Goal: Task Accomplishment & Management: Use online tool/utility

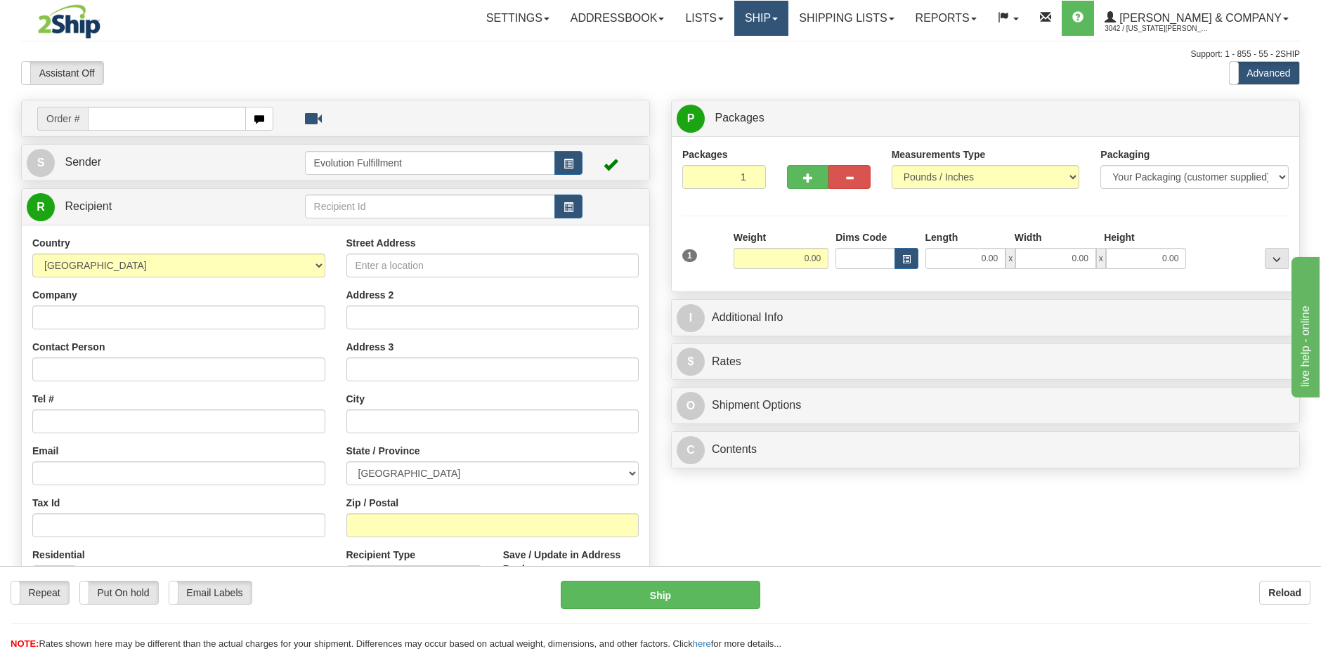
click at [788, 21] on link "Ship" at bounding box center [761, 18] width 54 height 35
click at [774, 70] on span "OnHold / Order Queue" at bounding box center [724, 67] width 99 height 11
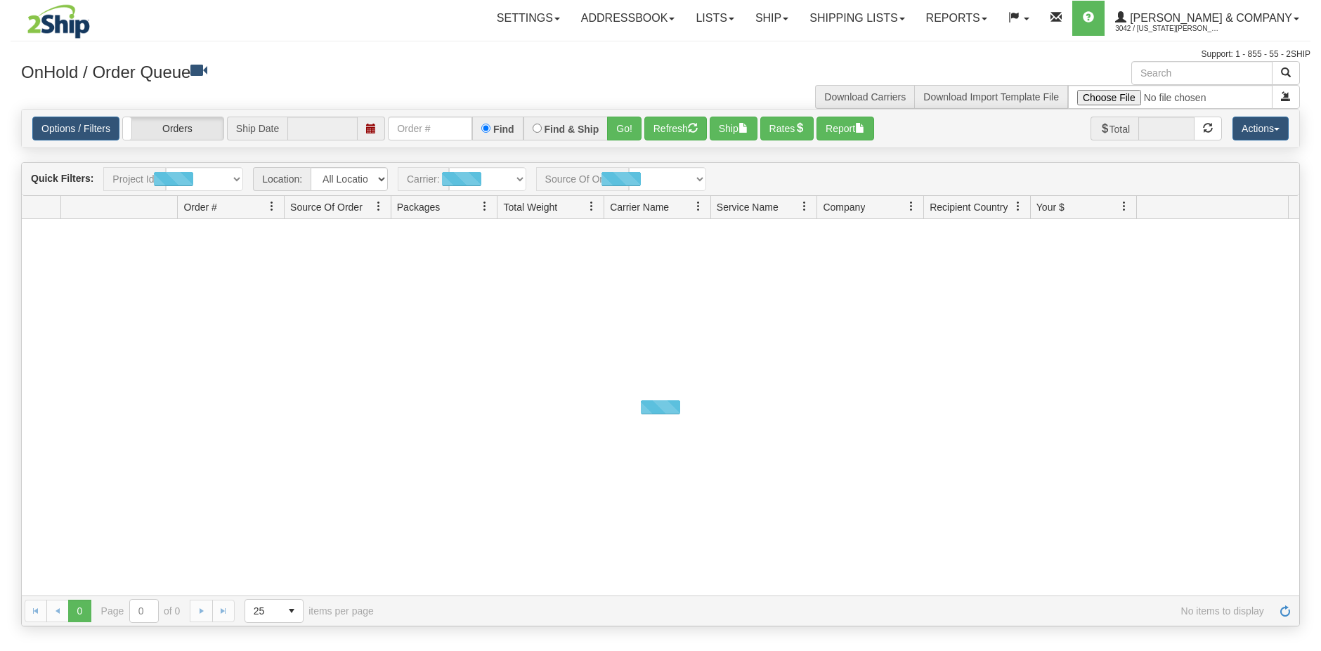
type input "[DATE]"
click at [416, 133] on input "text" at bounding box center [430, 129] width 84 height 24
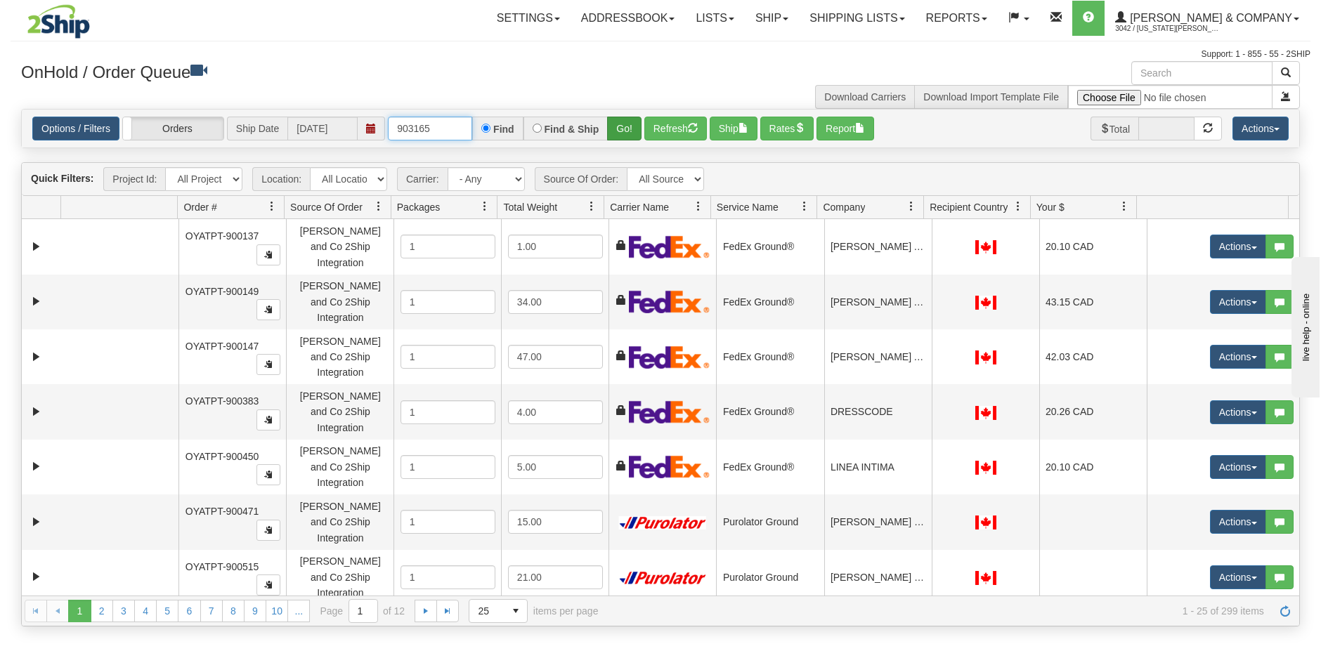
type input "903165"
click at [621, 124] on button "Go!" at bounding box center [624, 129] width 34 height 24
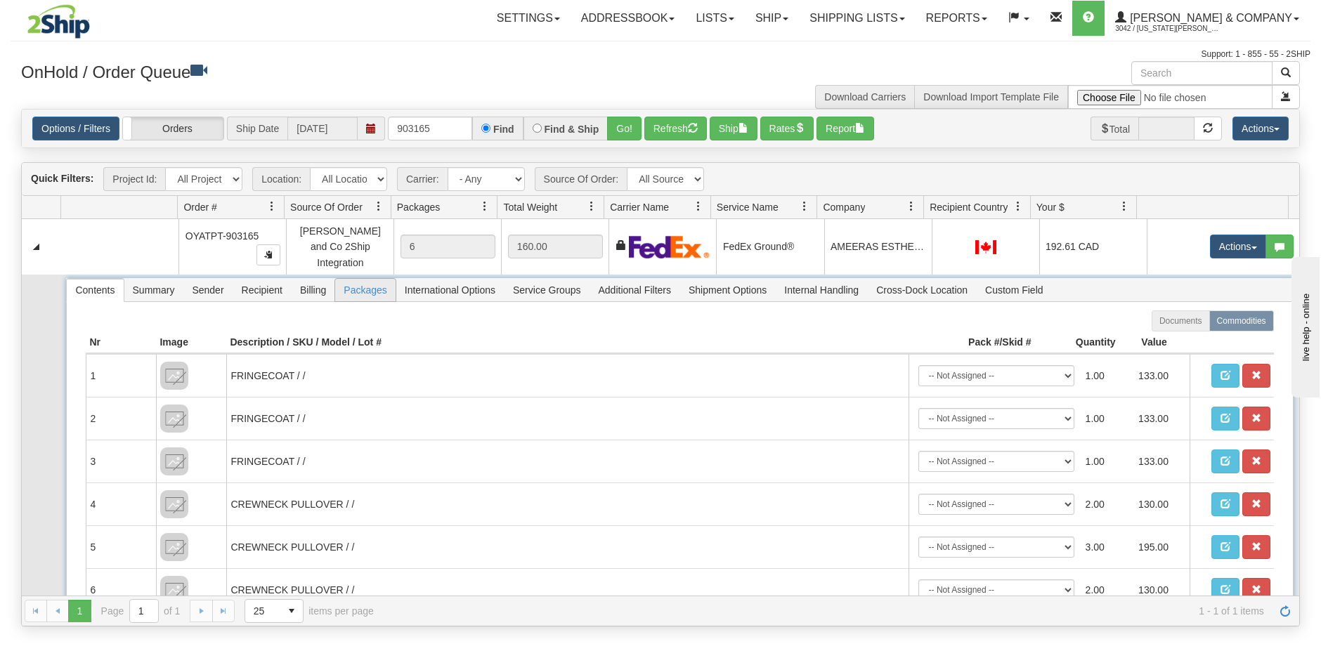
click at [363, 287] on span "Packages" at bounding box center [365, 290] width 60 height 22
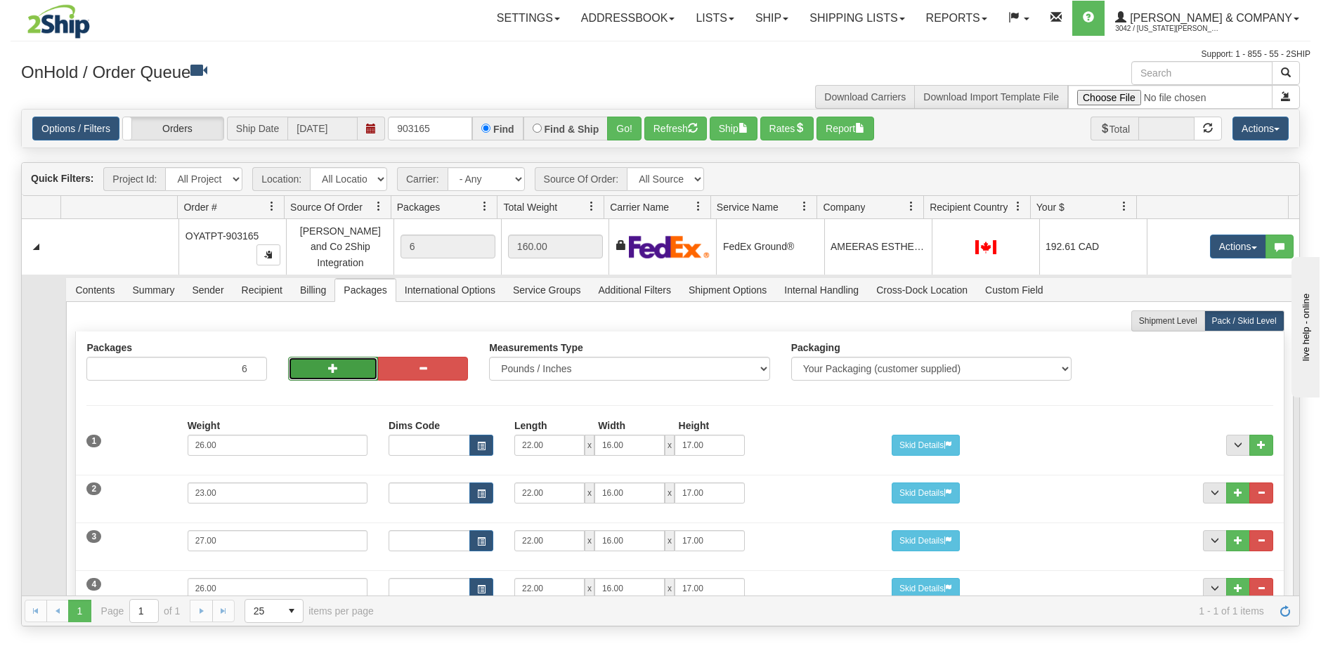
click at [346, 358] on button "button" at bounding box center [333, 369] width 90 height 24
click at [347, 357] on button "button" at bounding box center [333, 369] width 90 height 24
type input "8"
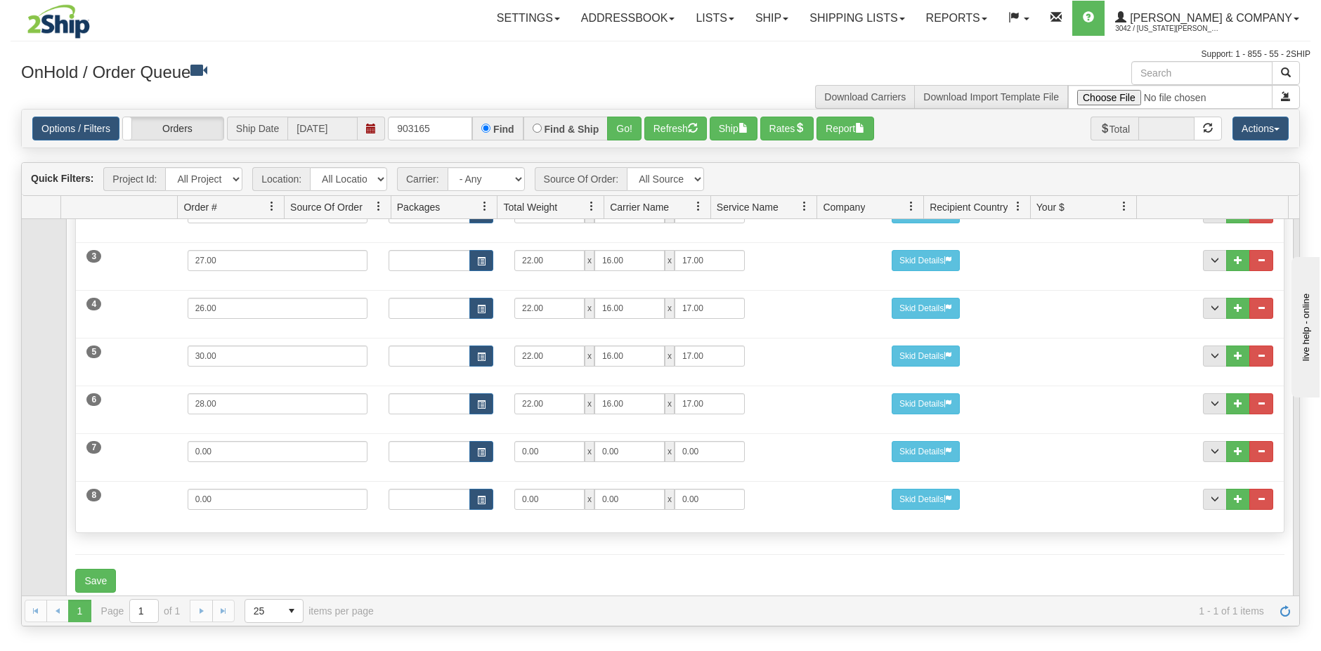
scroll to position [281, 0]
click at [1257, 488] on button "..." at bounding box center [1261, 498] width 24 height 21
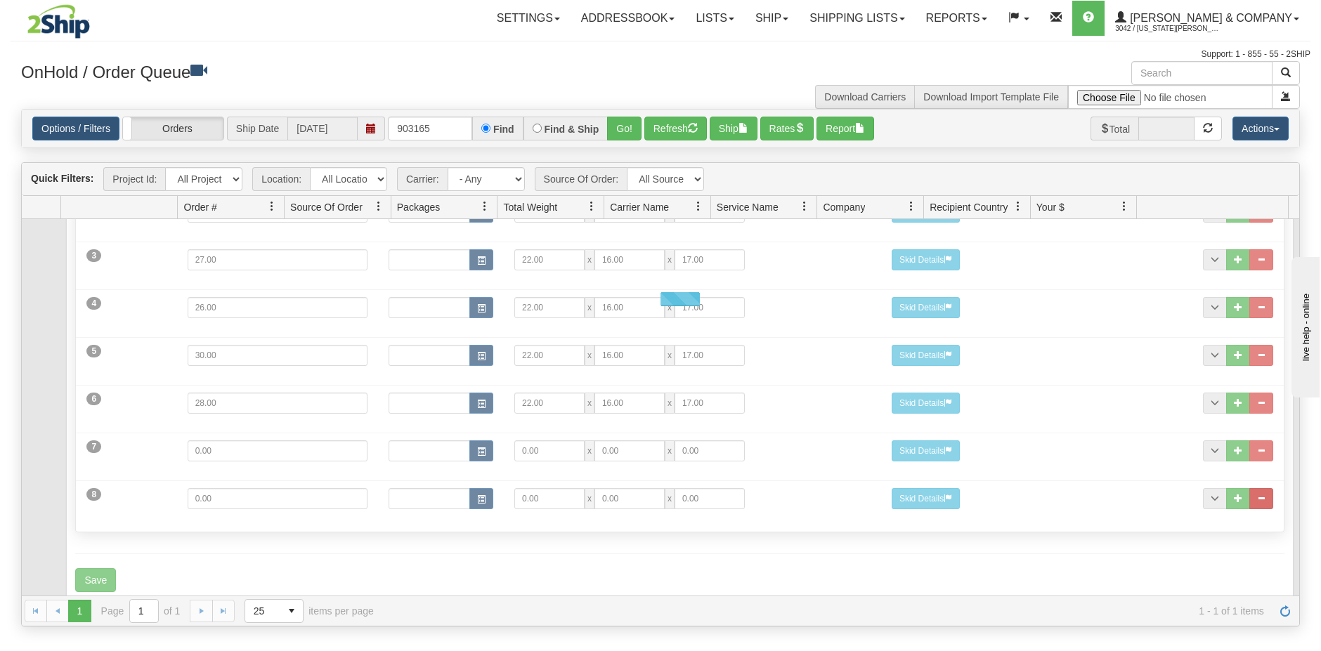
scroll to position [243, 0]
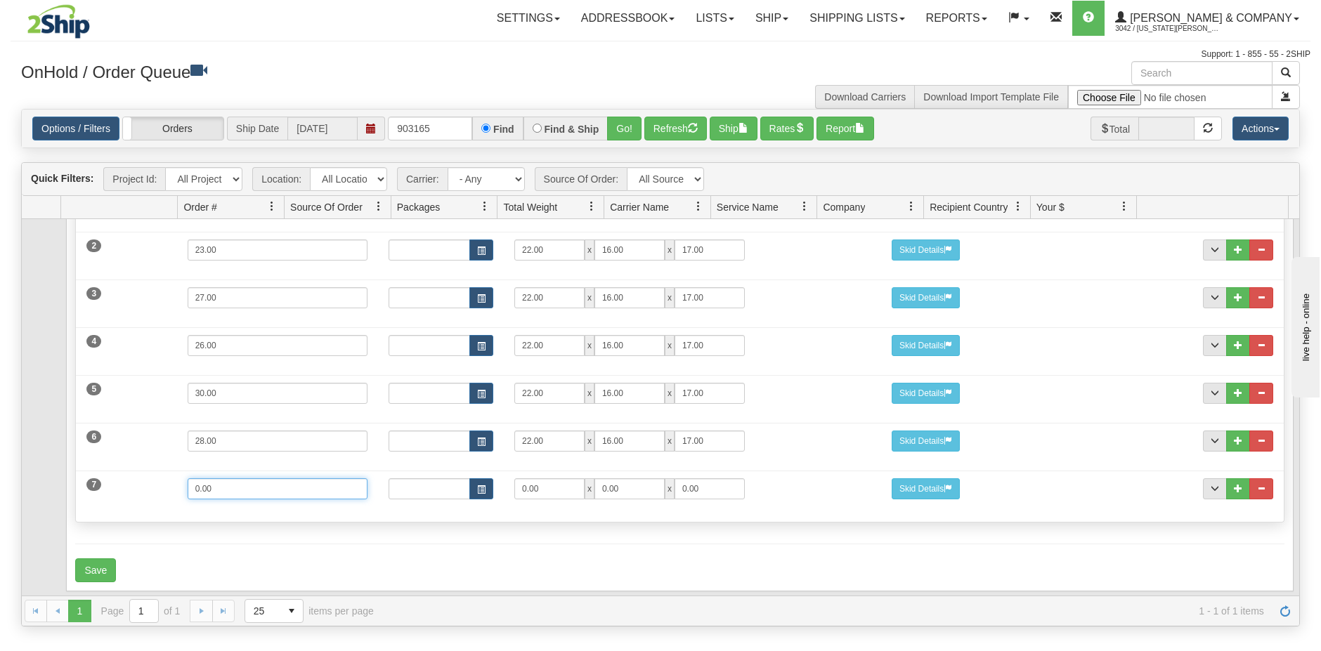
drag, startPoint x: 255, startPoint y: 480, endPoint x: 29, endPoint y: 482, distance: 226.3
click at [29, 482] on tr "Contents Summary Sender Recipient Billing Packages International Options Servic…" at bounding box center [661, 314] width 1278 height 564
type input "16"
type input "20"
type input "16"
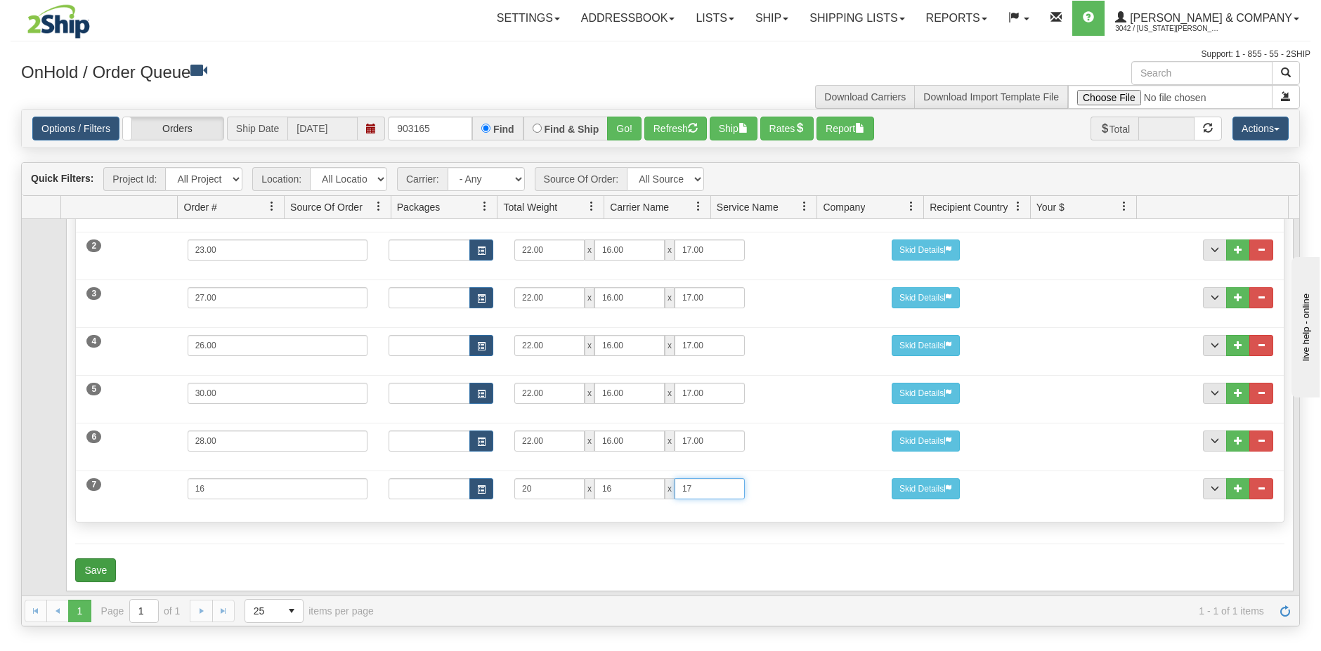
type input "17"
click at [95, 559] on button "Save" at bounding box center [95, 571] width 41 height 24
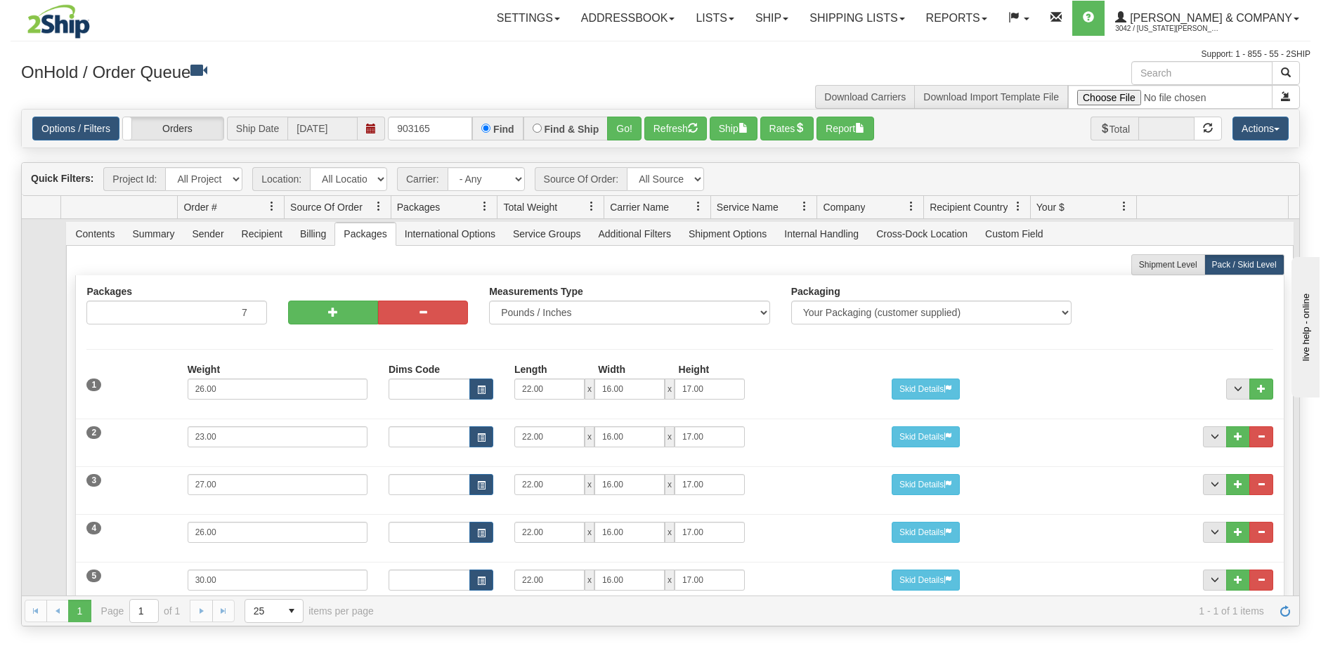
scroll to position [0, 0]
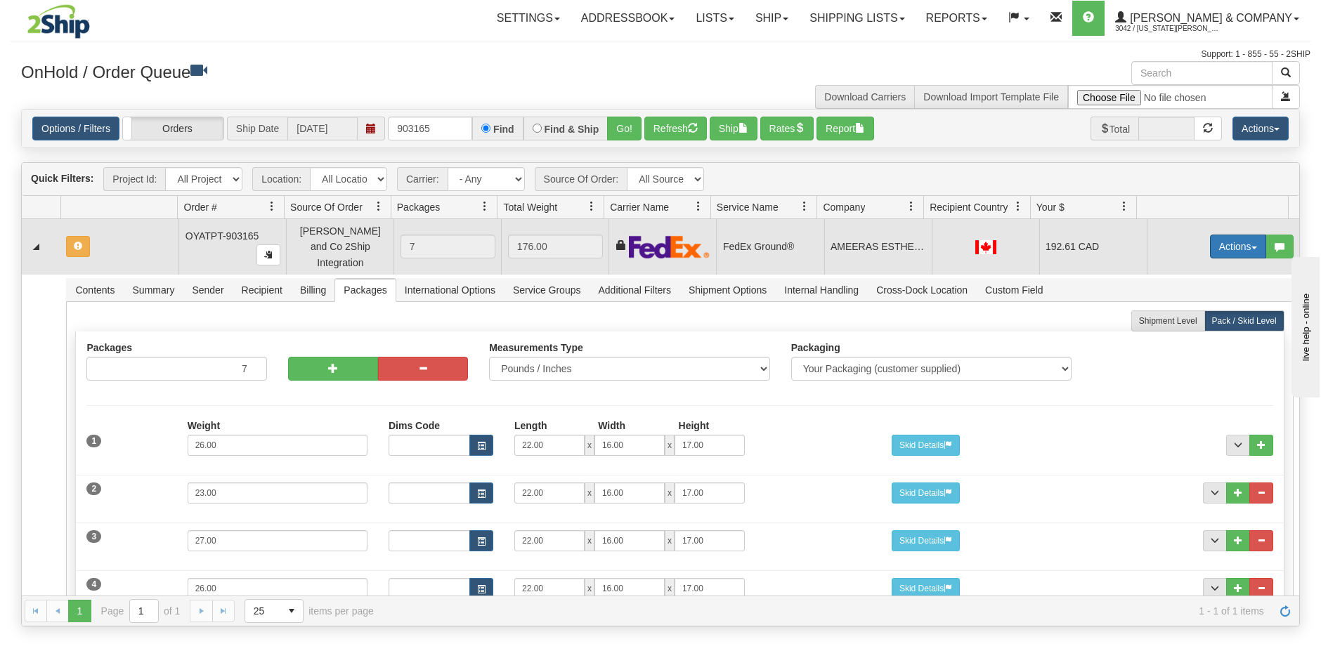
click at [1228, 244] on button "Actions" at bounding box center [1238, 247] width 56 height 24
click at [1203, 286] on span "Refresh Rates" at bounding box center [1203, 291] width 72 height 11
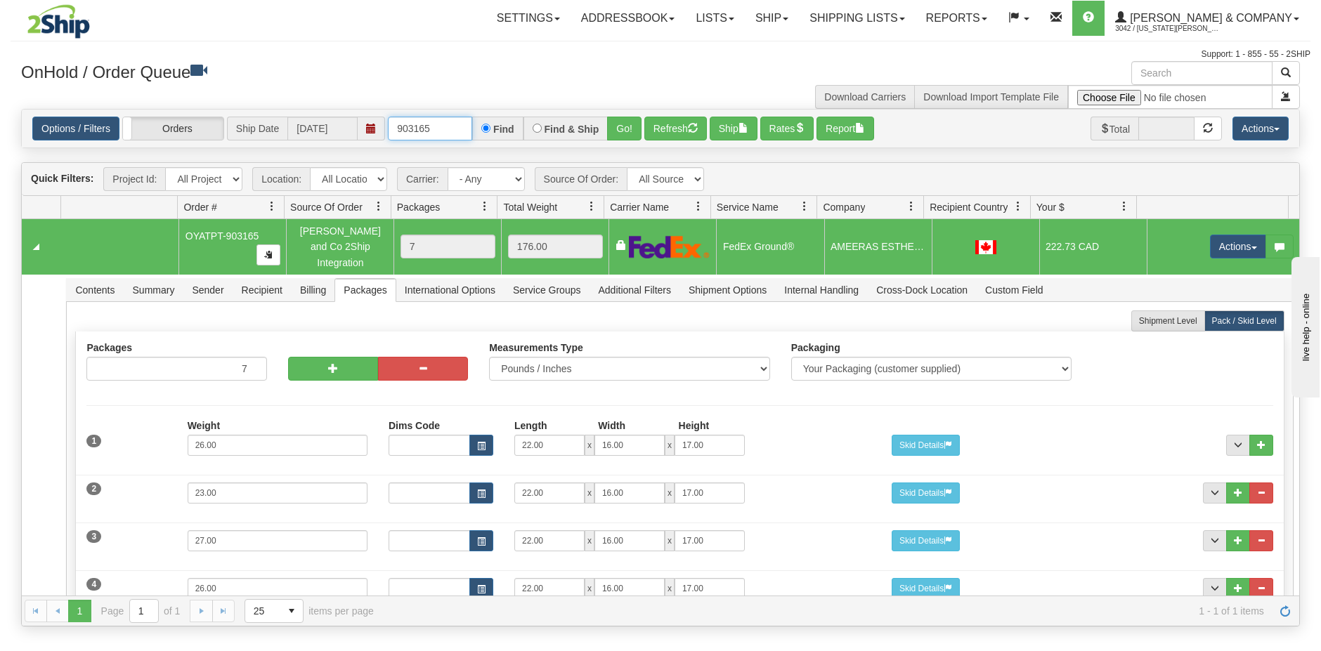
drag, startPoint x: 457, startPoint y: 134, endPoint x: 416, endPoint y: 134, distance: 41.5
click at [416, 134] on input "903165" at bounding box center [430, 129] width 84 height 24
type input "903174"
click at [624, 131] on button "Go!" at bounding box center [624, 129] width 34 height 24
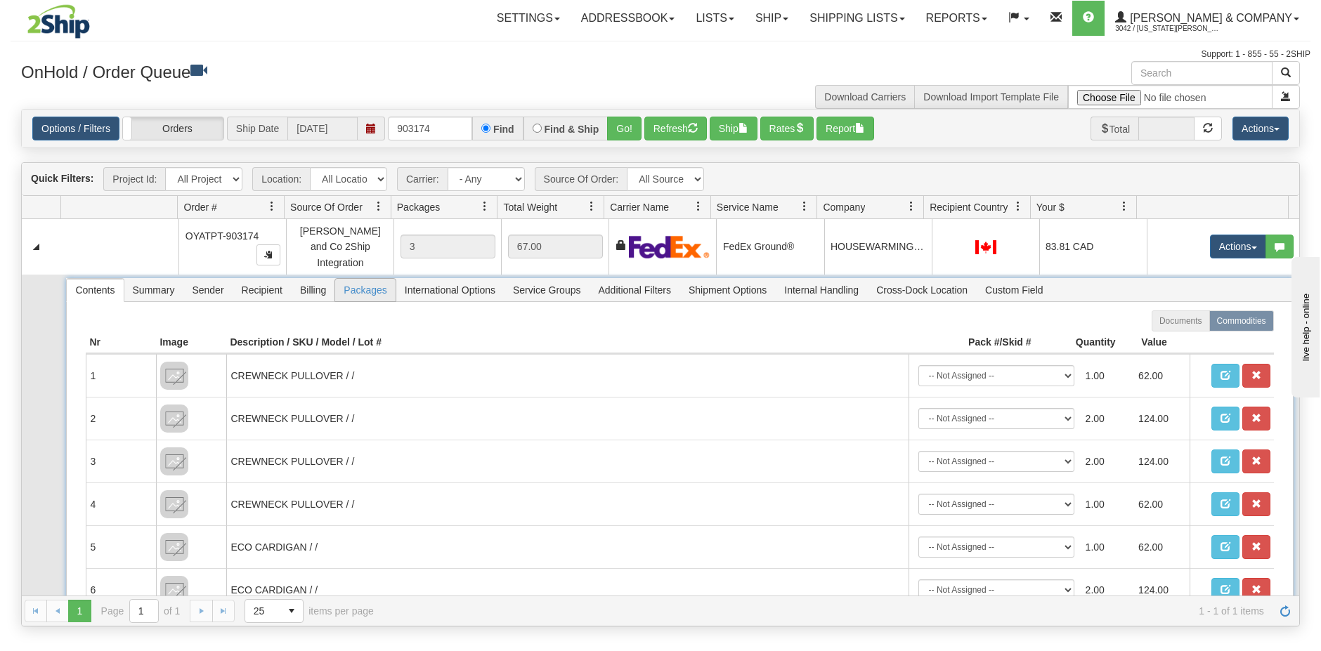
click at [370, 285] on span "Packages" at bounding box center [365, 290] width 60 height 22
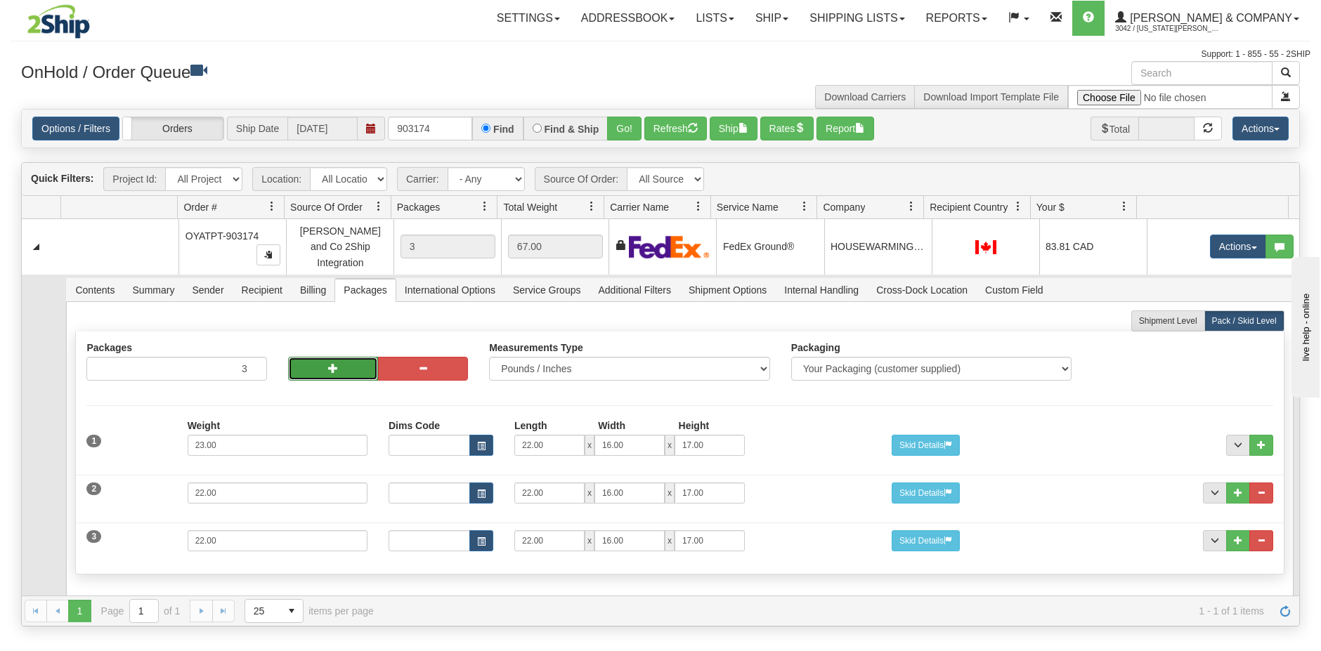
click at [325, 359] on button "button" at bounding box center [333, 369] width 90 height 24
type input "5"
click at [325, 359] on button "button" at bounding box center [333, 369] width 90 height 24
type input "6"
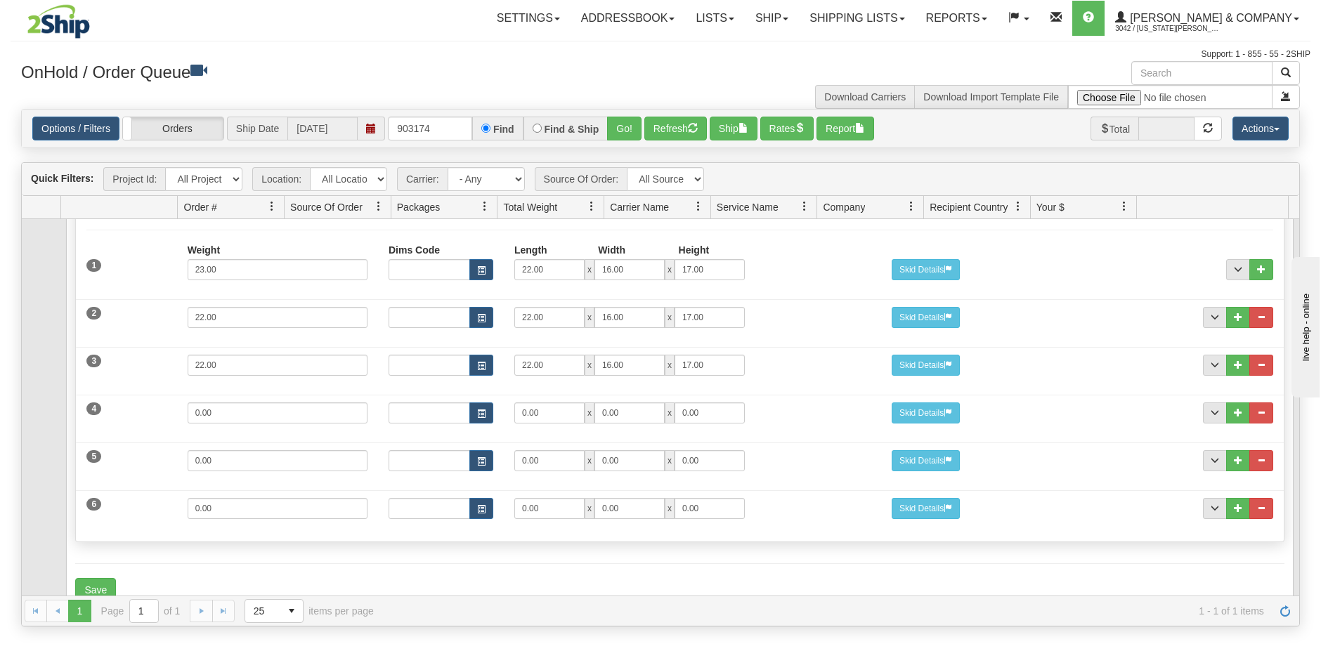
scroll to position [195, 0]
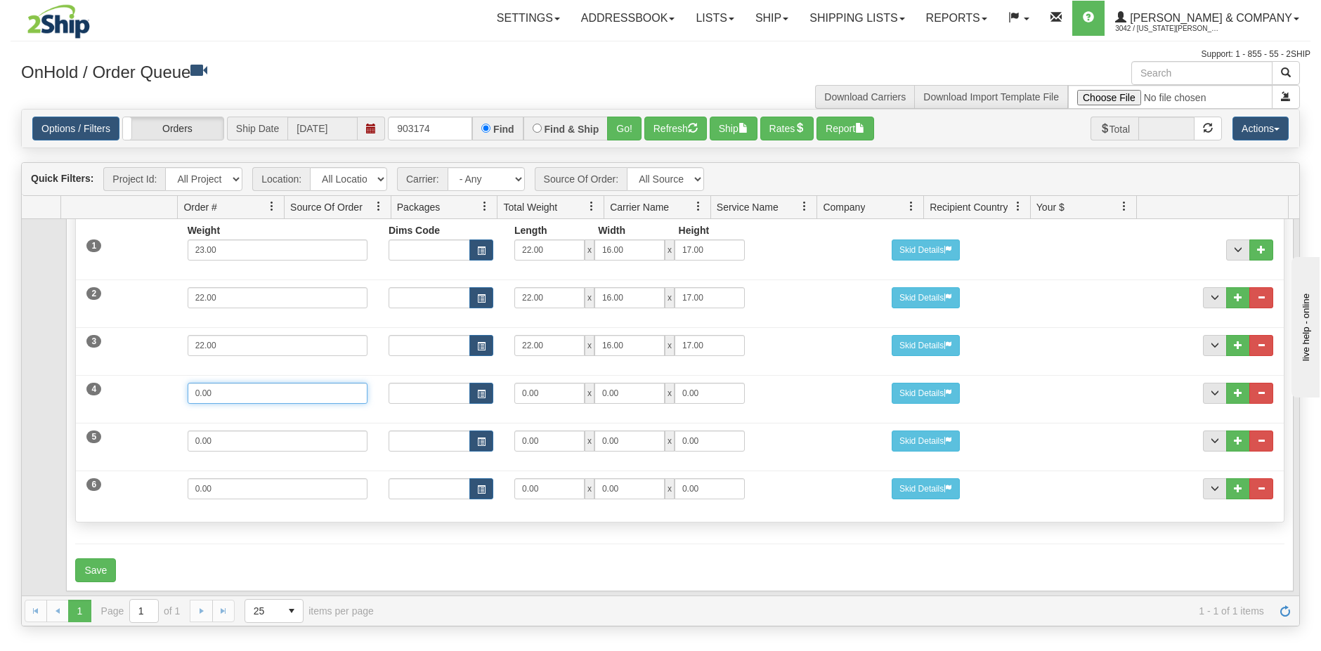
drag, startPoint x: 231, startPoint y: 387, endPoint x: 165, endPoint y: 378, distance: 66.6
click at [165, 378] on div "4 Weight 0.00 Dims Code Length Width Height 0.00 x 0.00 x" at bounding box center [679, 391] width 1207 height 47
type input "23"
type input "22"
type input "16"
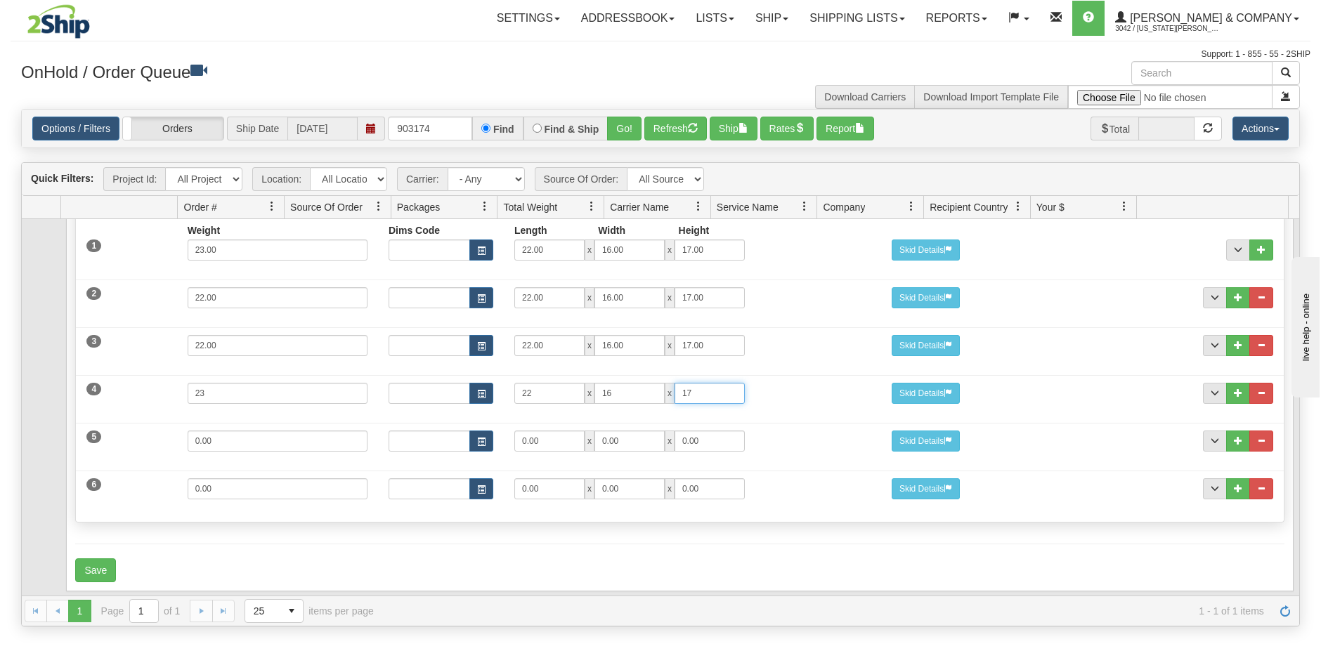
type input "17"
drag, startPoint x: 257, startPoint y: 435, endPoint x: 137, endPoint y: 426, distance: 119.8
click at [137, 426] on div "5 Weight 0.00 Dims Code Length Width Height 0.00 x 0.00 x" at bounding box center [679, 439] width 1207 height 47
type input "22"
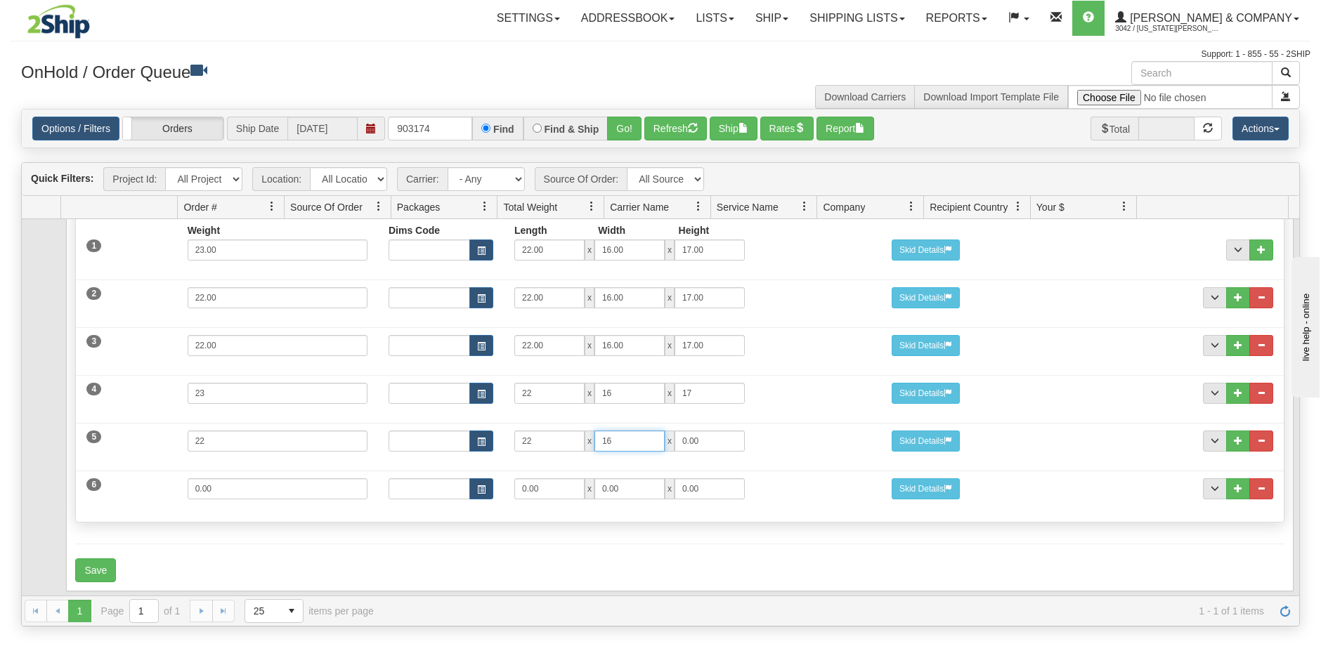
type input "16"
type input "17"
drag, startPoint x: 223, startPoint y: 481, endPoint x: 104, endPoint y: 483, distance: 118.8
click at [104, 483] on div "6 Weight 0.00 Dims Code Length Width Height 0.00 x 0.00 x" at bounding box center [679, 487] width 1207 height 47
type input "21"
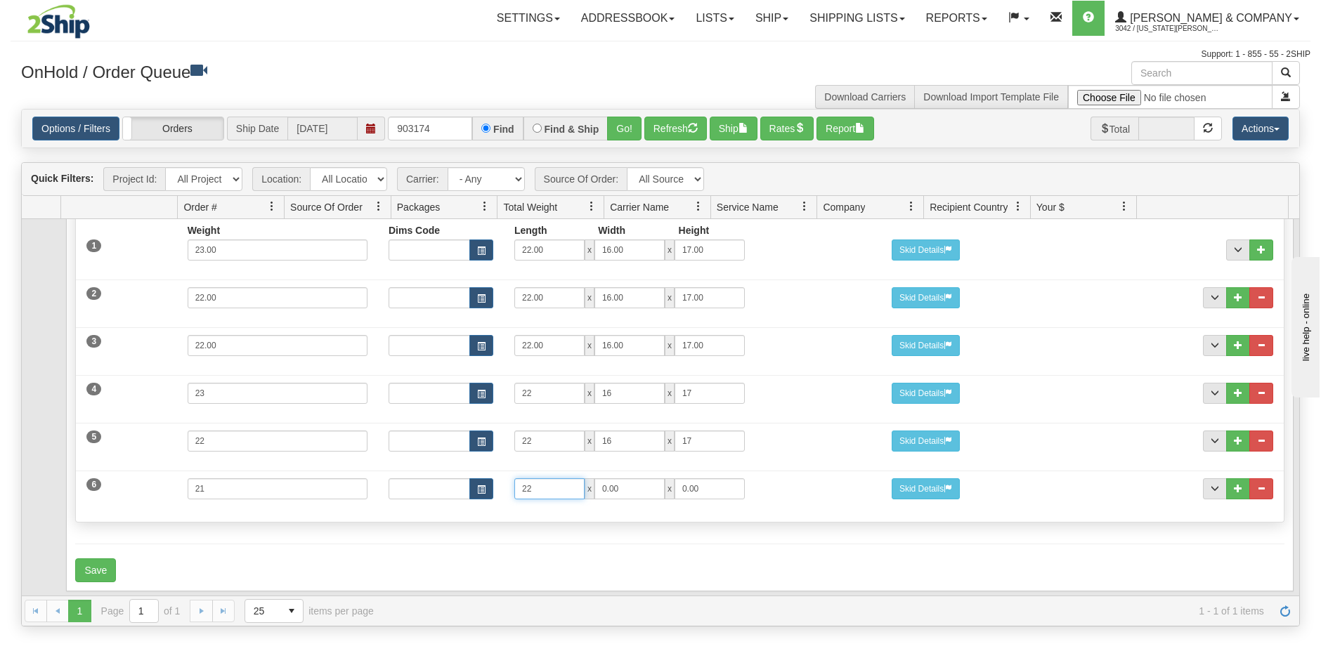
type input "22"
type input "16"
type input "17"
drag, startPoint x: 157, startPoint y: 515, endPoint x: 149, endPoint y: 505, distance: 13.0
click at [157, 515] on div "Shipment Level Pack / Skid Level Packages 6 6 Measurements Type Packaging" at bounding box center [679, 322] width 1209 height 415
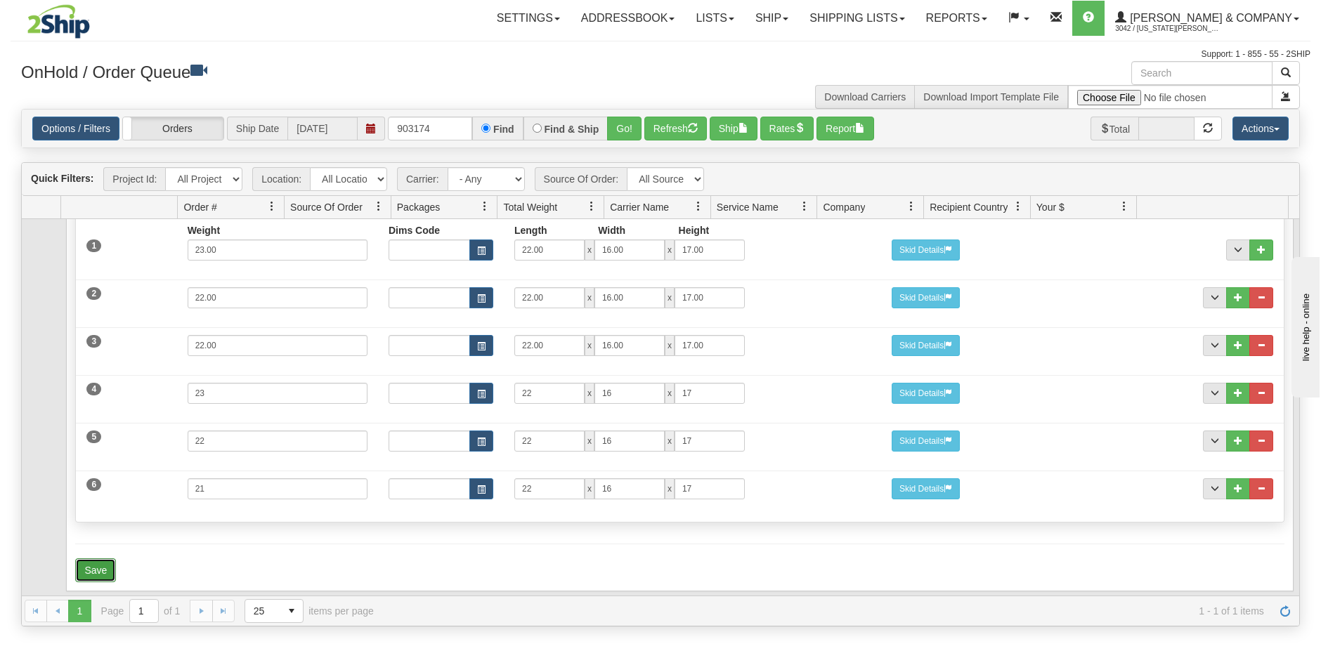
click at [105, 559] on button "Save" at bounding box center [95, 571] width 41 height 24
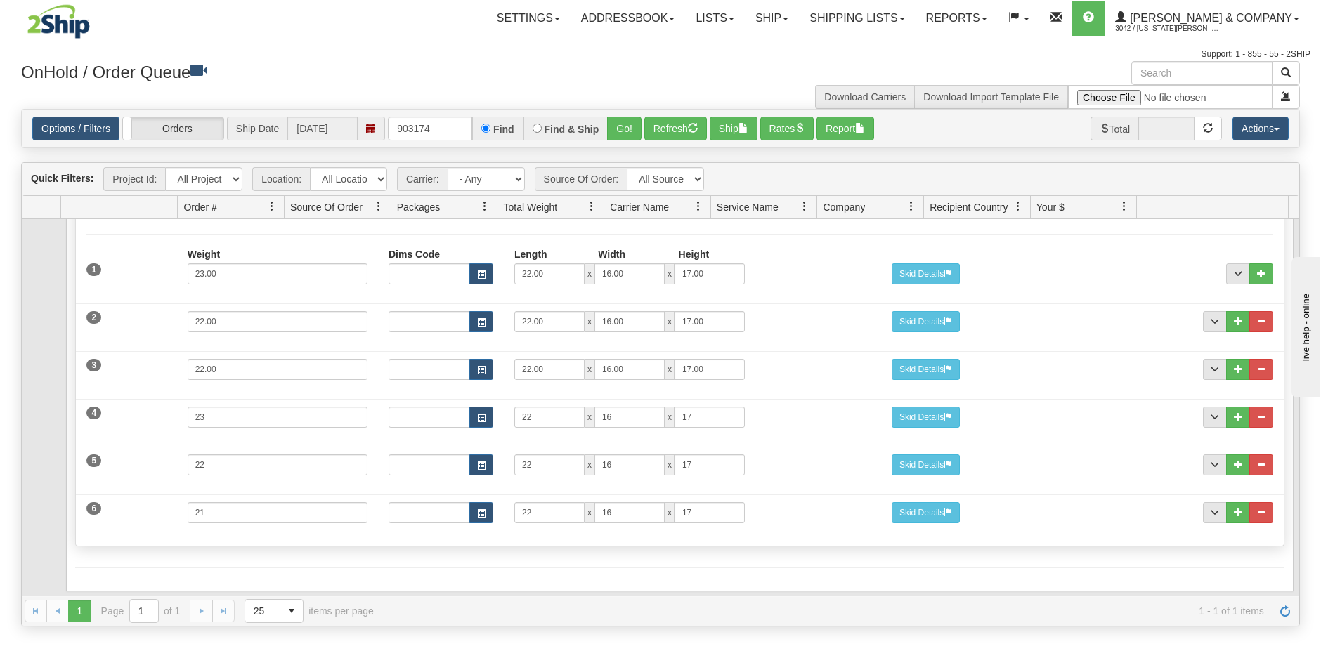
scroll to position [0, 0]
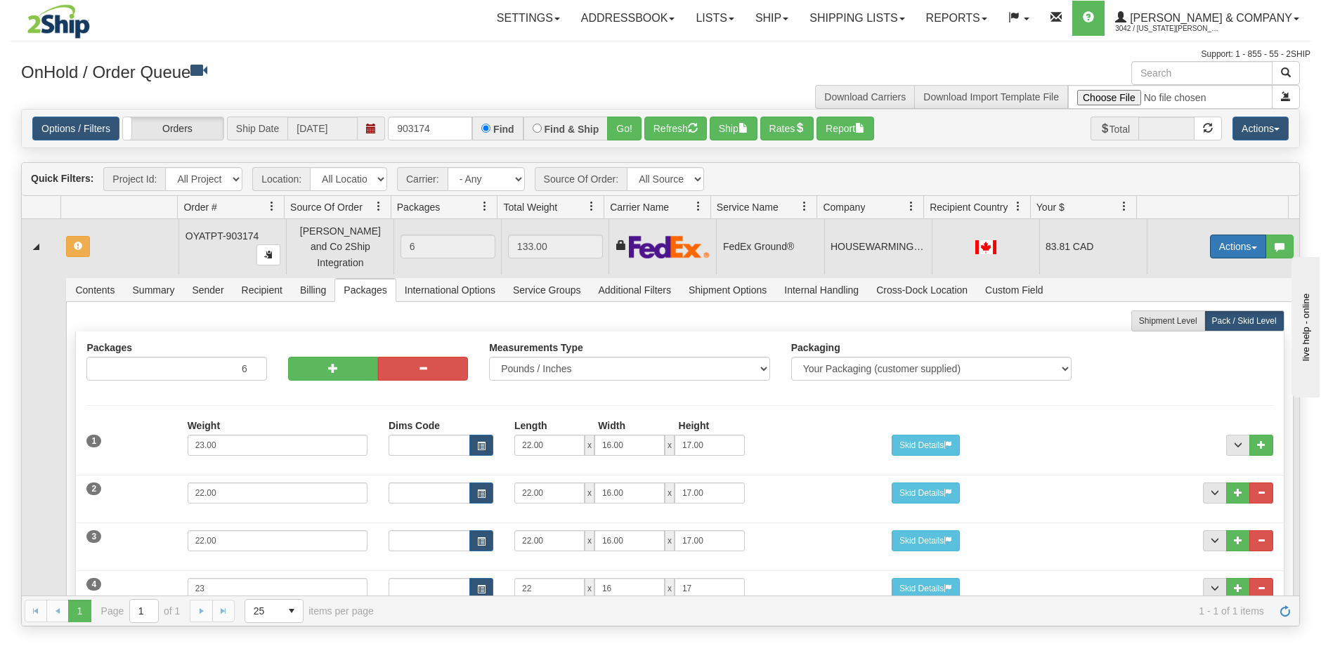
click at [1217, 240] on button "Actions" at bounding box center [1238, 247] width 56 height 24
click at [1209, 286] on span "Refresh Rates" at bounding box center [1203, 291] width 72 height 11
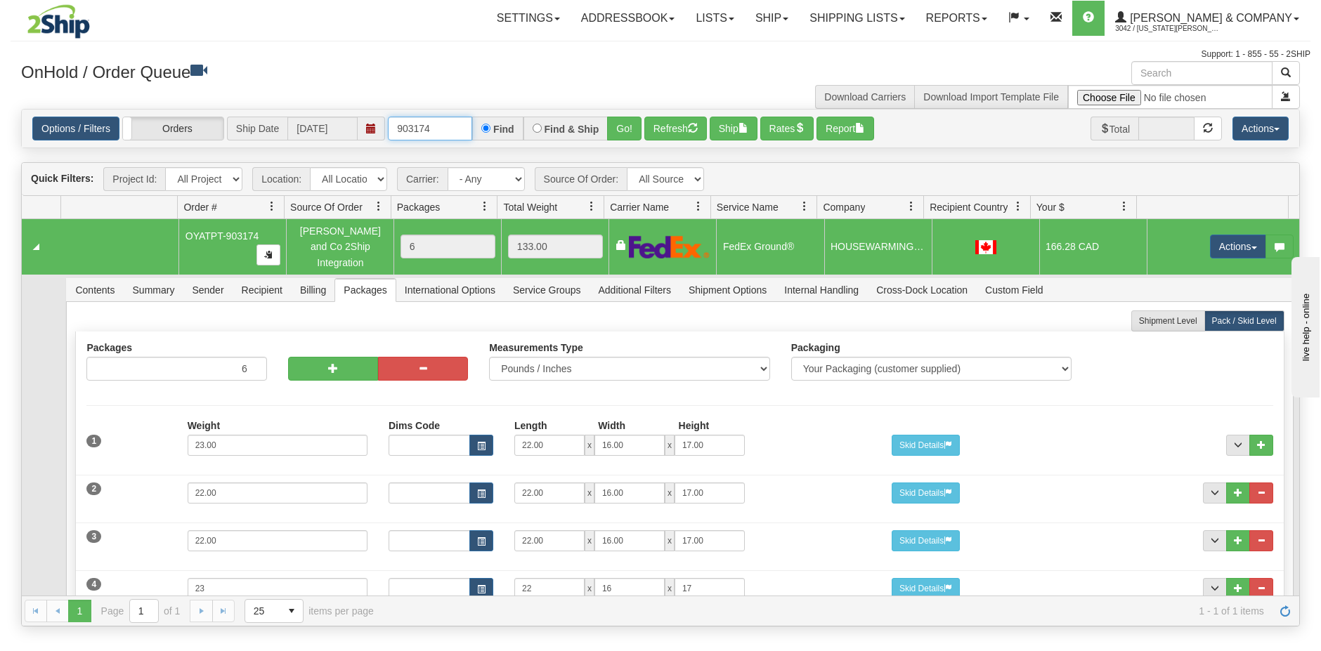
drag, startPoint x: 435, startPoint y: 127, endPoint x: 420, endPoint y: 131, distance: 15.9
click at [420, 131] on input "903174" at bounding box center [430, 129] width 84 height 24
type input "903357"
click at [630, 129] on button "Go!" at bounding box center [624, 129] width 34 height 24
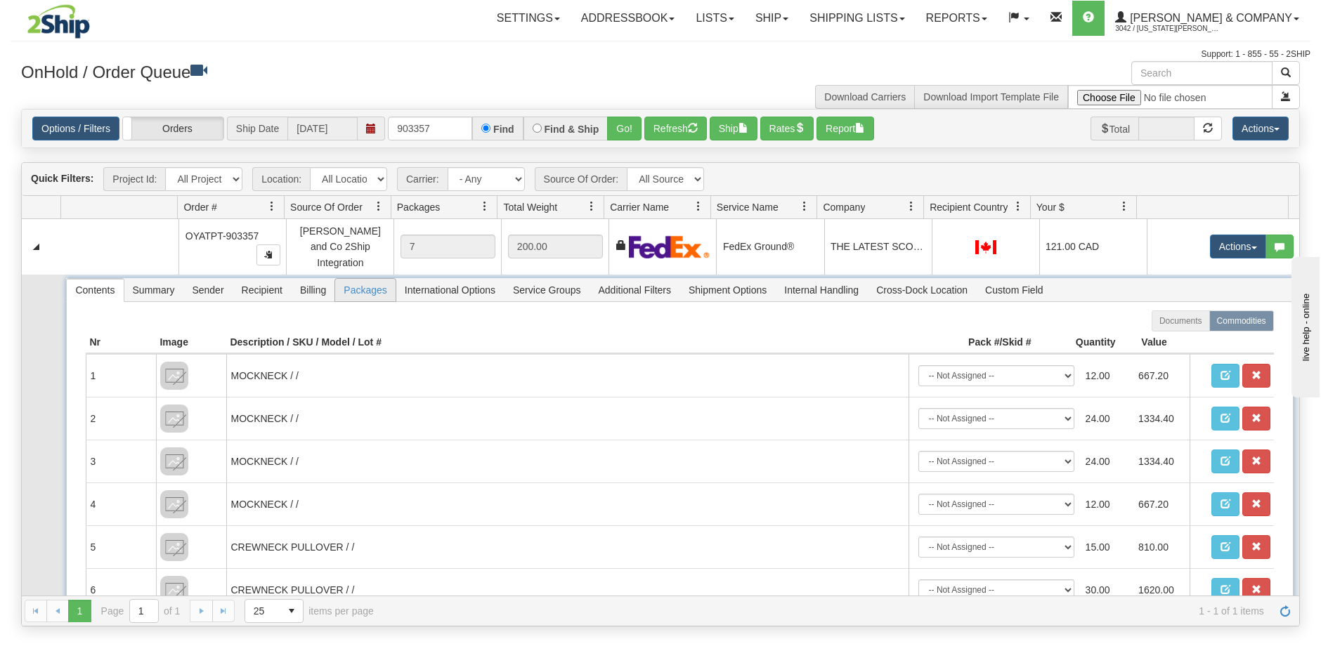
click at [362, 279] on span "Packages" at bounding box center [365, 290] width 60 height 22
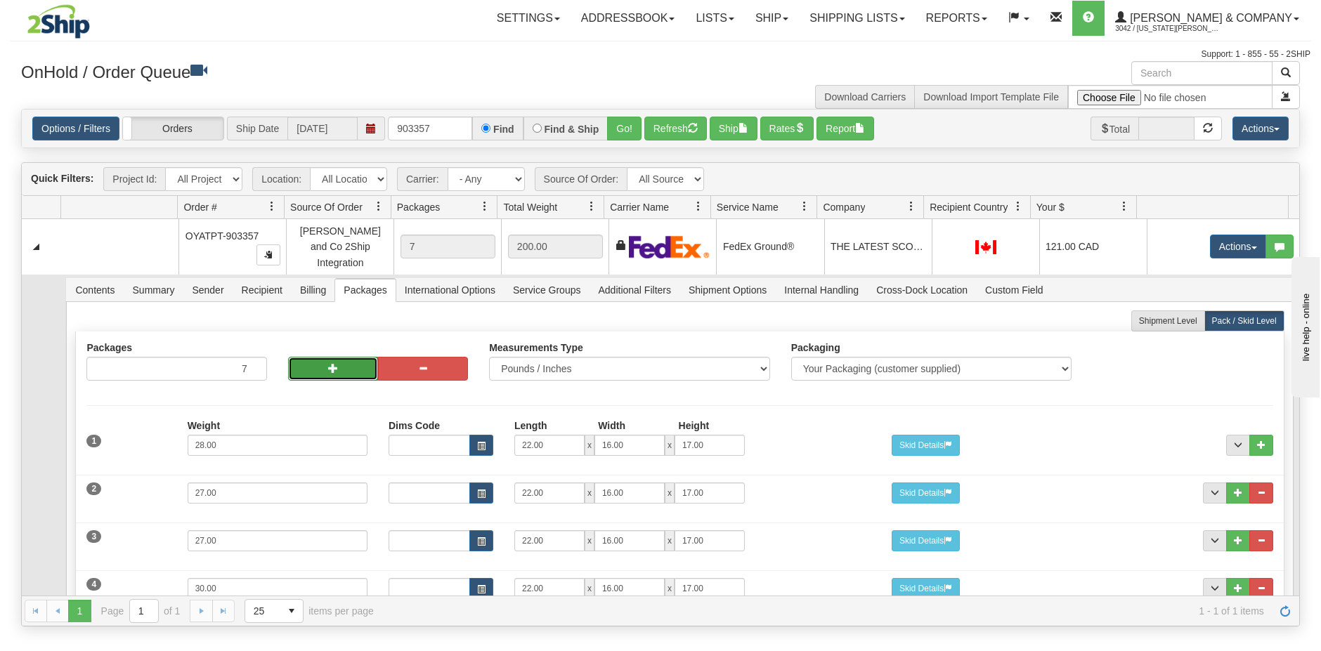
click at [316, 363] on button "button" at bounding box center [333, 369] width 90 height 24
type input "9"
click at [316, 363] on button "button" at bounding box center [333, 369] width 90 height 24
type input "10"
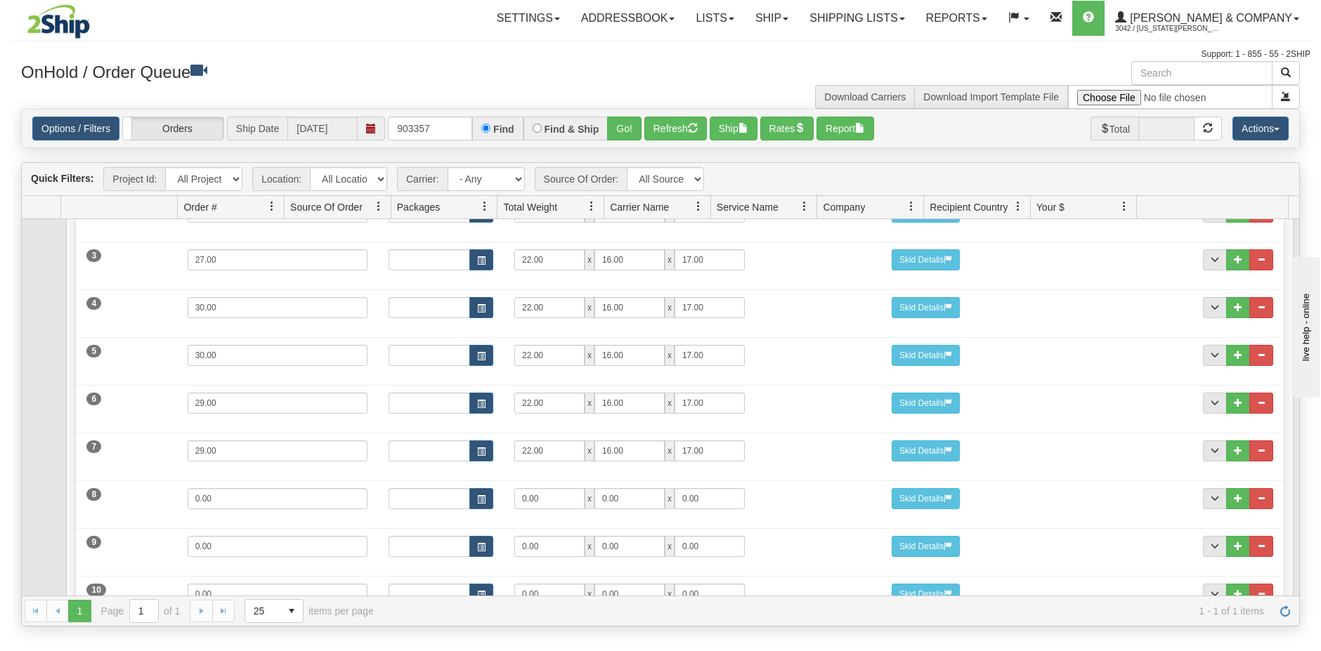
scroll to position [387, 0]
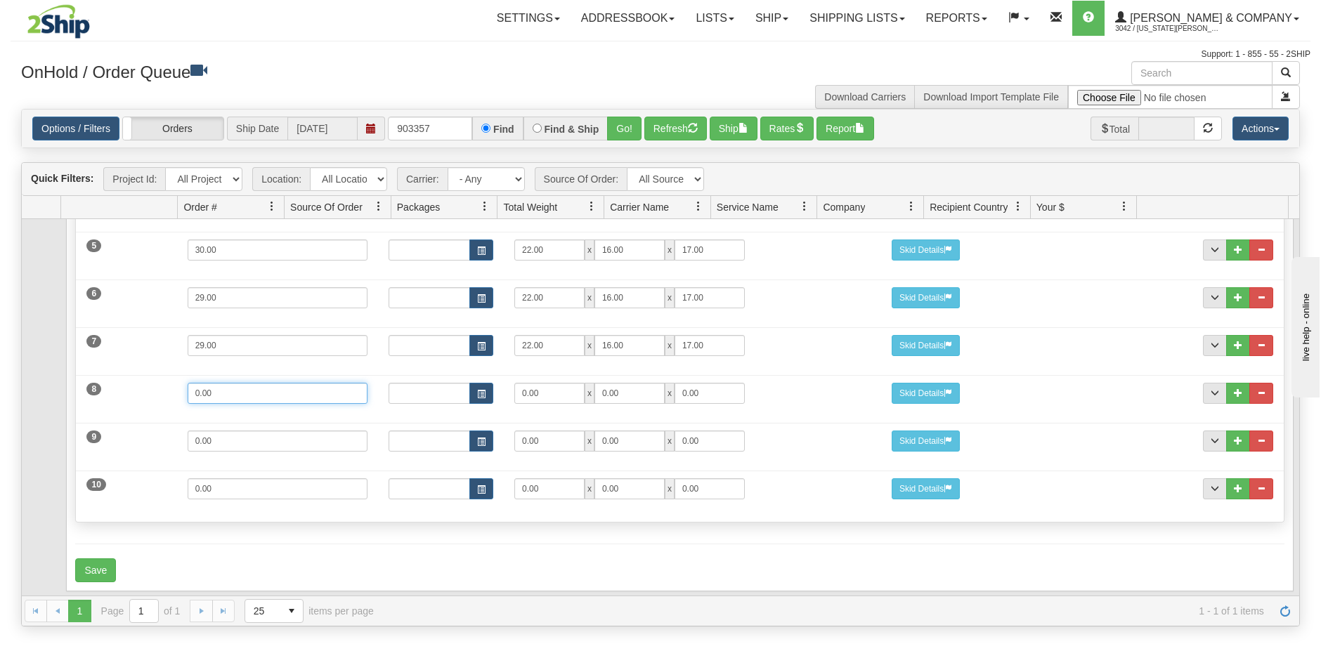
drag, startPoint x: 228, startPoint y: 387, endPoint x: 100, endPoint y: 376, distance: 128.3
click at [100, 376] on div "8 Weight 0.00 Dims Code Length Width Height 0.00 x 0.00 x" at bounding box center [679, 391] width 1207 height 47
type input "23"
type input "20"
type input "16"
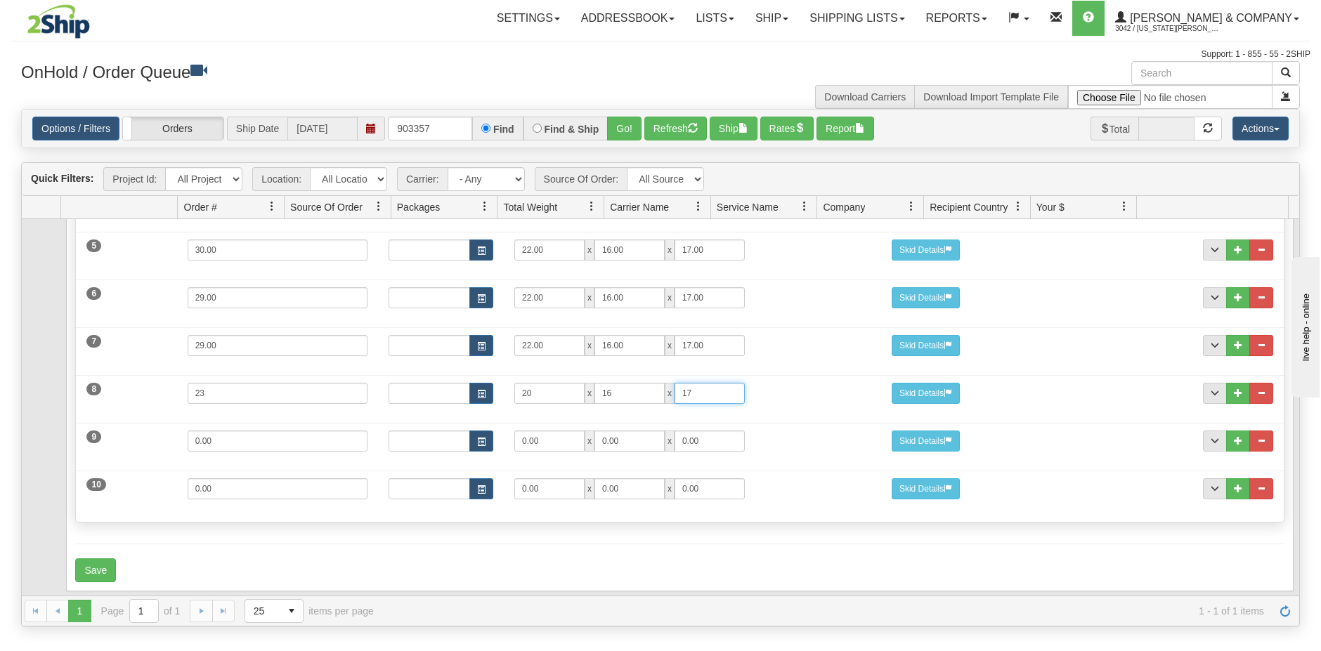
type input "17"
drag, startPoint x: 222, startPoint y: 434, endPoint x: 145, endPoint y: 431, distance: 76.6
click at [145, 431] on div "9 Weight 0.00 Dims Code Length Width Height 0.00 x 0.00 x" at bounding box center [679, 439] width 1207 height 47
type input "9"
type input "20"
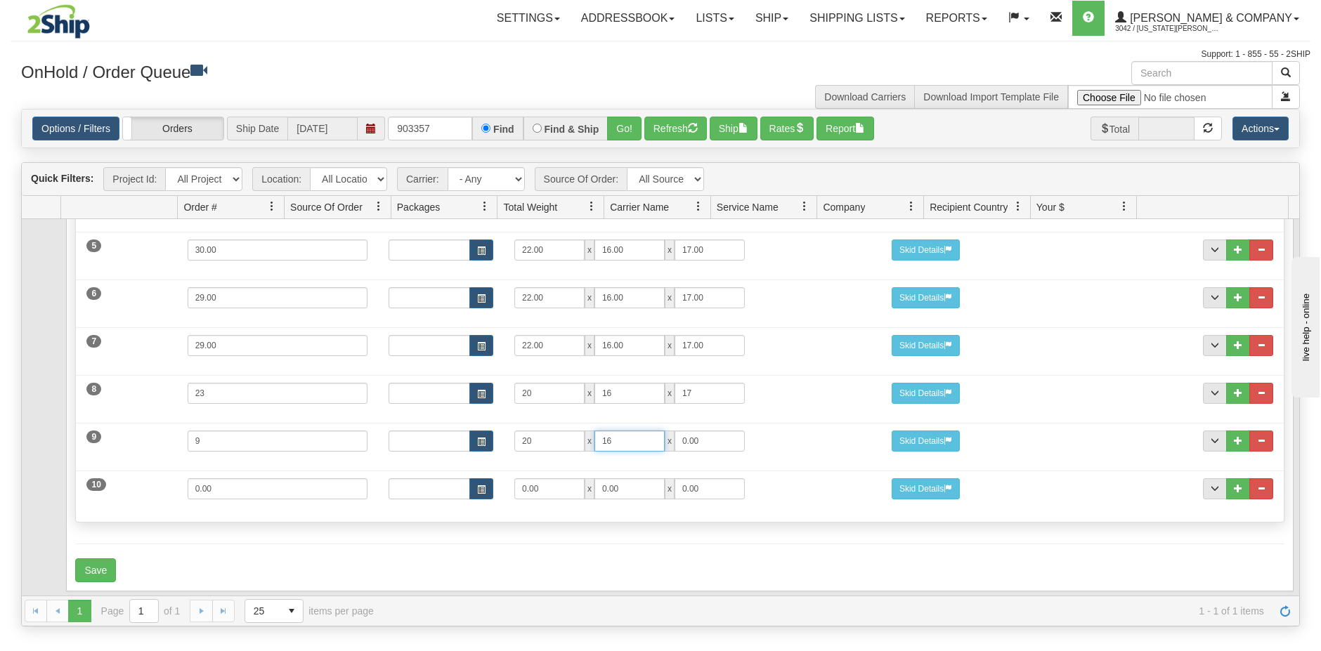
type input "16"
type input "17"
drag, startPoint x: 271, startPoint y: 474, endPoint x: 169, endPoint y: 466, distance: 102.2
click at [169, 466] on div "10 Weight 0.00 Dims Code Length Width Height 0.00 x 0.00 x" at bounding box center [679, 487] width 1207 height 47
type input "22"
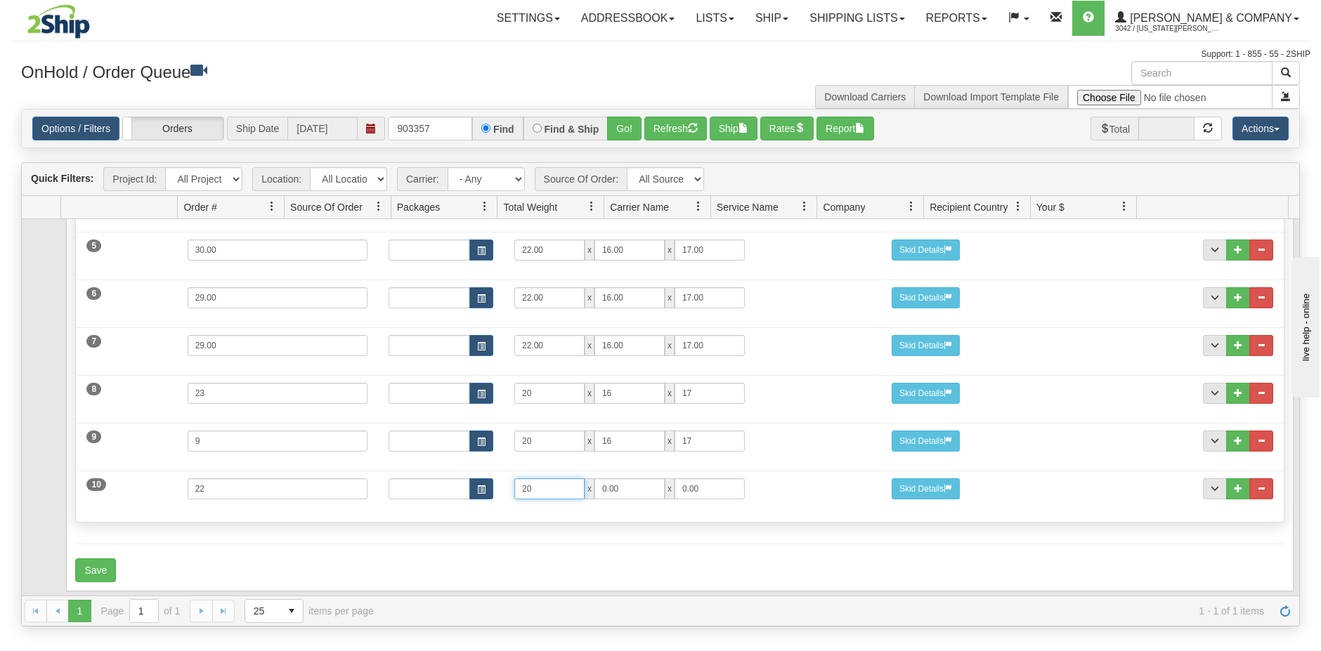
type input "20"
type input "16"
type input "17"
click at [96, 559] on button "Save" at bounding box center [95, 571] width 41 height 24
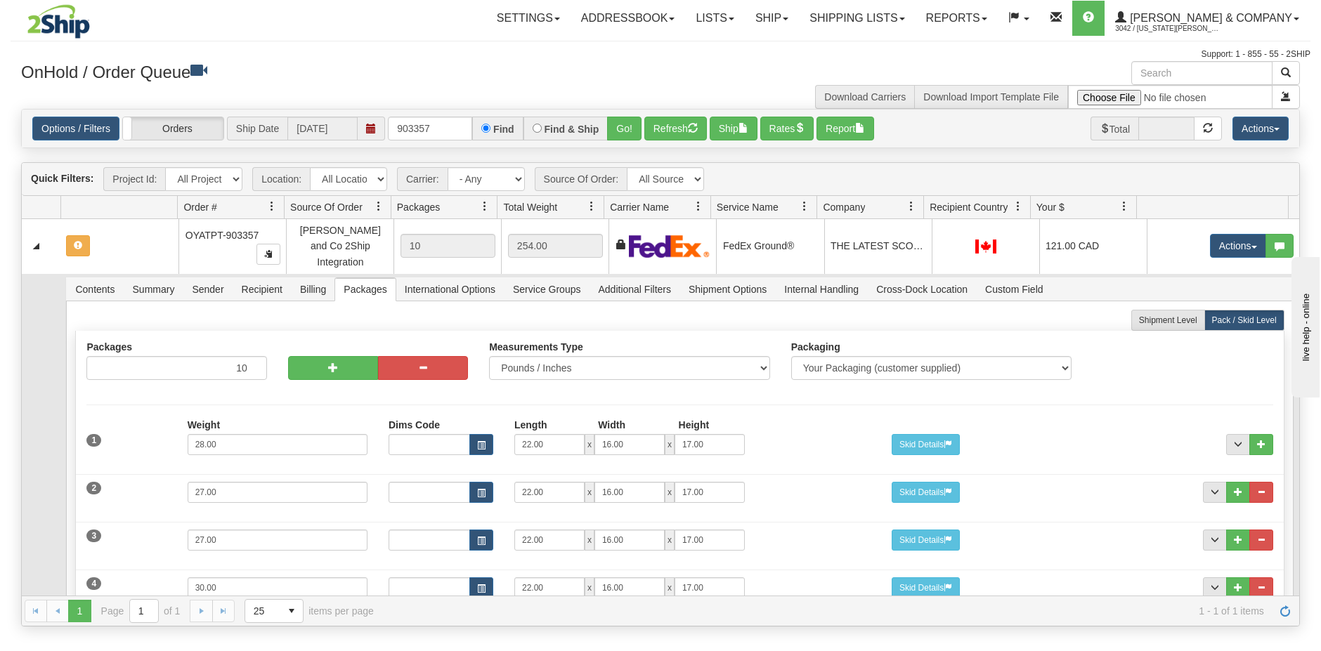
scroll to position [0, 0]
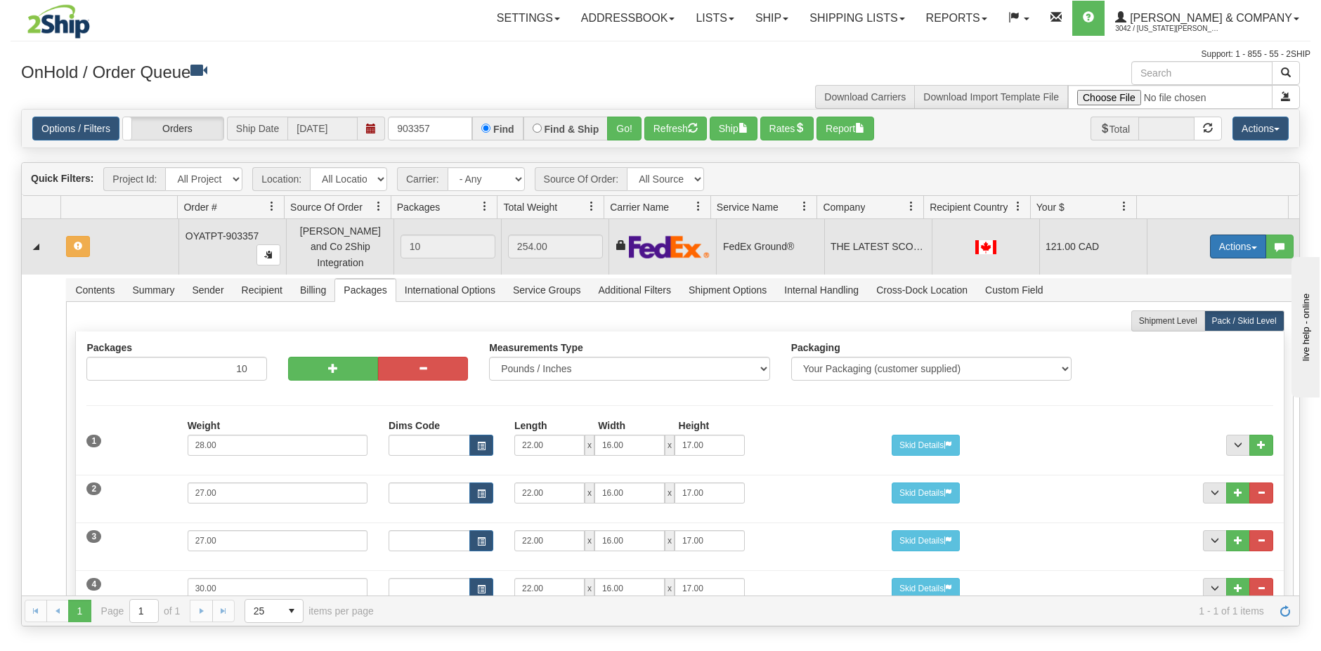
click at [1210, 240] on button "Actions" at bounding box center [1238, 247] width 56 height 24
click at [1200, 286] on span "Refresh Rates" at bounding box center [1203, 291] width 72 height 11
